Goal: Navigation & Orientation: Find specific page/section

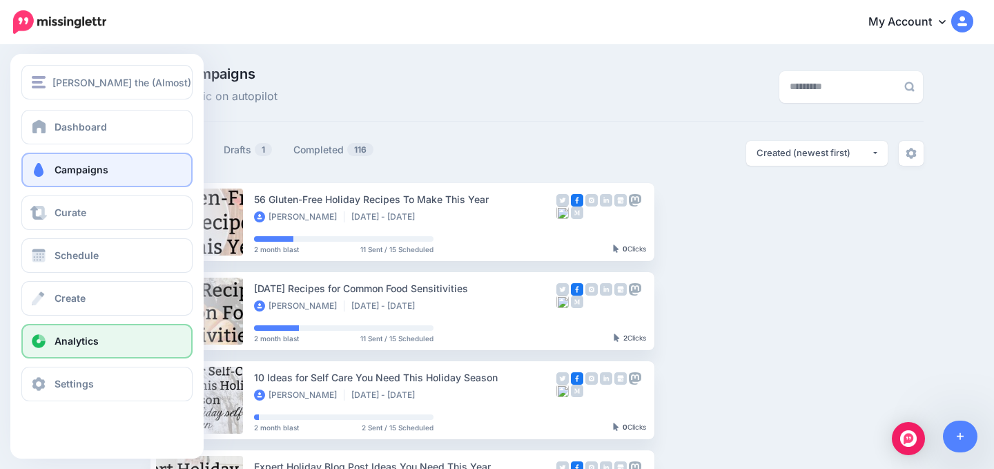
click at [51, 334] on link "Analytics" at bounding box center [106, 341] width 171 height 35
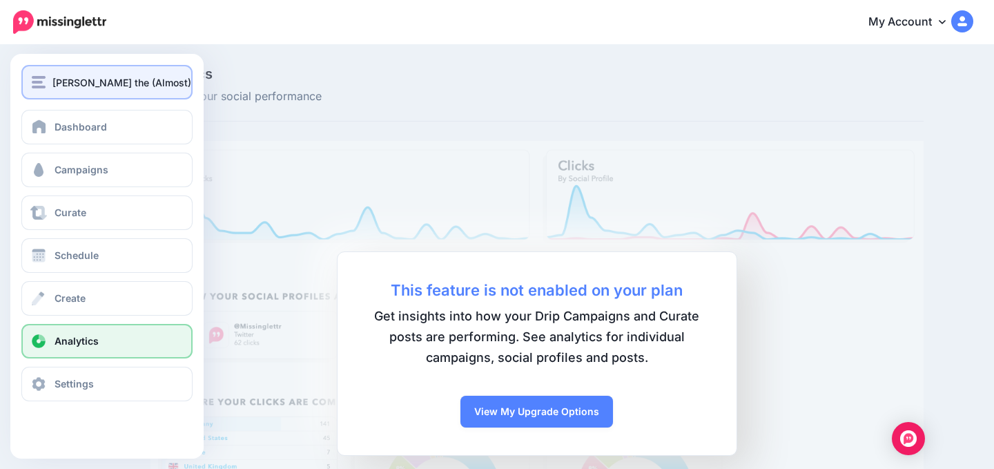
click at [75, 88] on span "[PERSON_NAME] the (Almost) Great" at bounding box center [135, 83] width 166 height 16
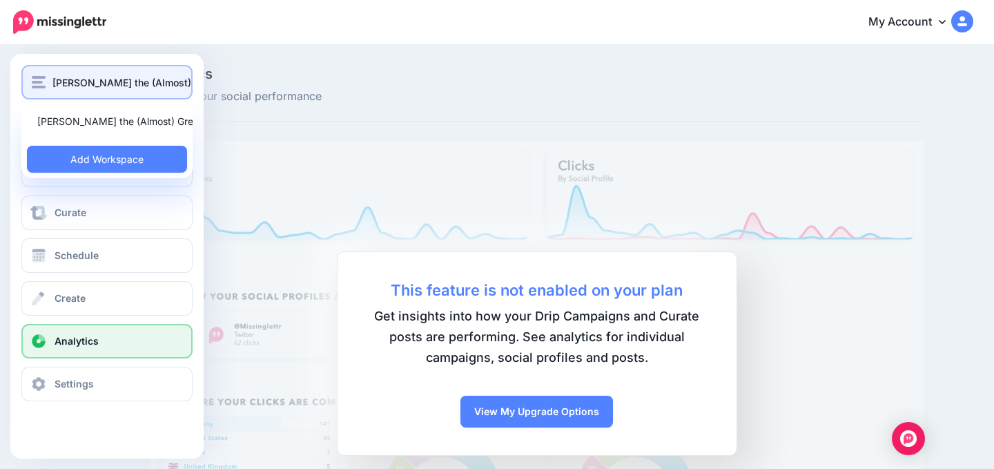
click at [75, 88] on span "[PERSON_NAME] the (Almost) Great" at bounding box center [135, 83] width 166 height 16
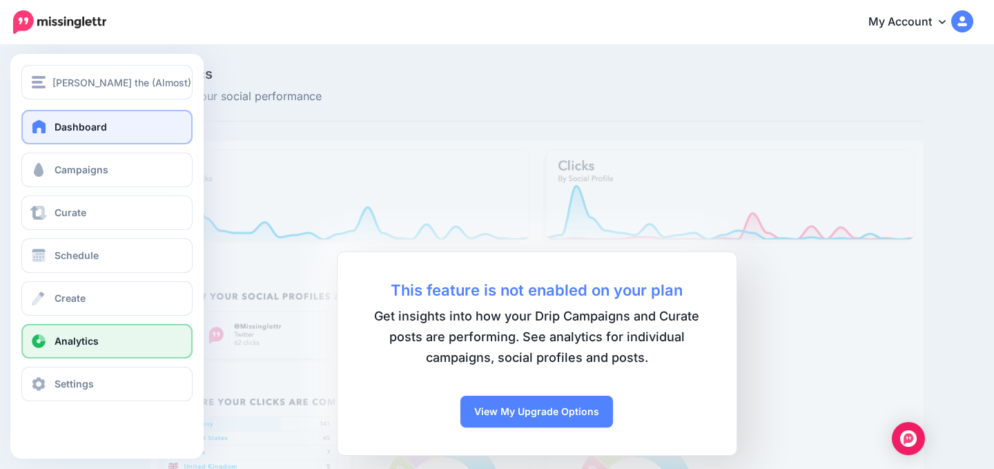
click at [78, 127] on span "Dashboard" at bounding box center [81, 127] width 52 height 12
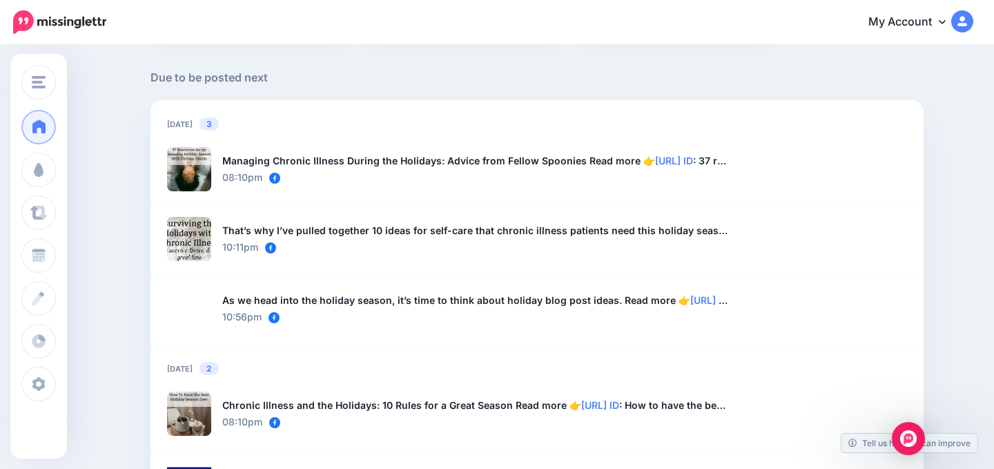
scroll to position [967, 0]
